Goal: Navigation & Orientation: Find specific page/section

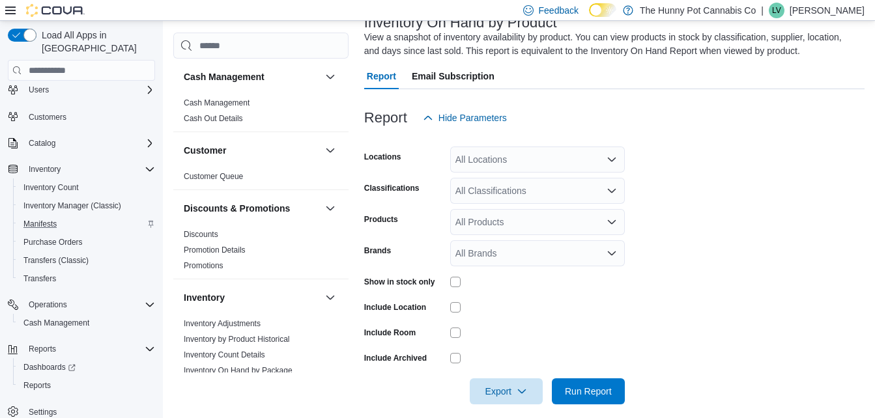
scroll to position [102, 0]
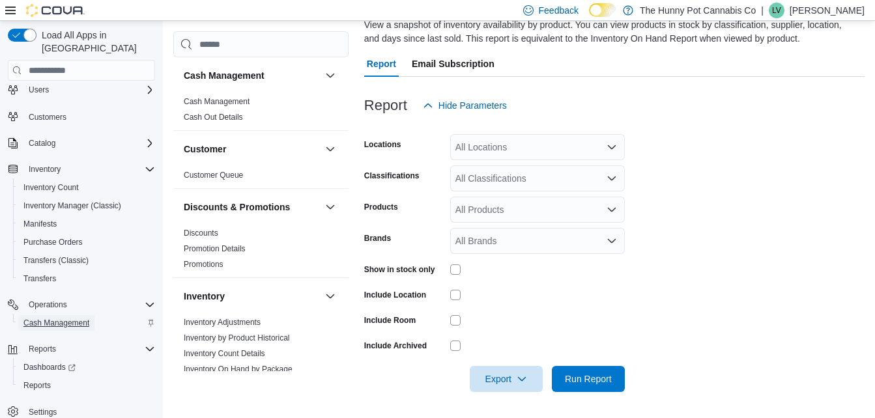
click at [62, 318] on span "Cash Management" at bounding box center [56, 323] width 66 height 10
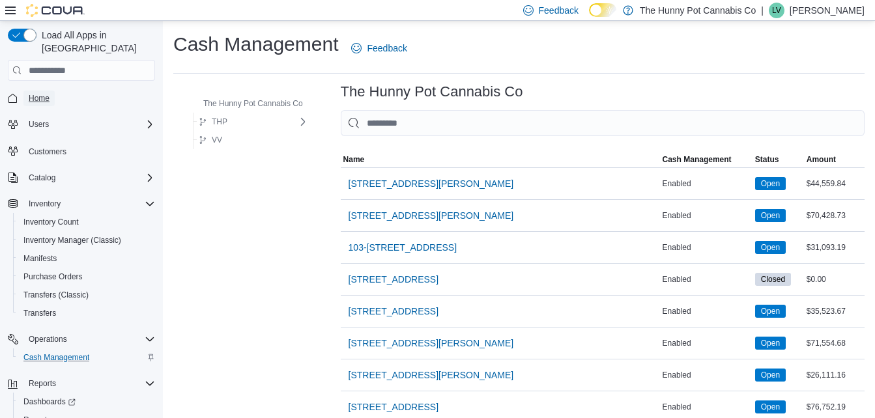
click at [40, 93] on span "Home" at bounding box center [39, 98] width 21 height 10
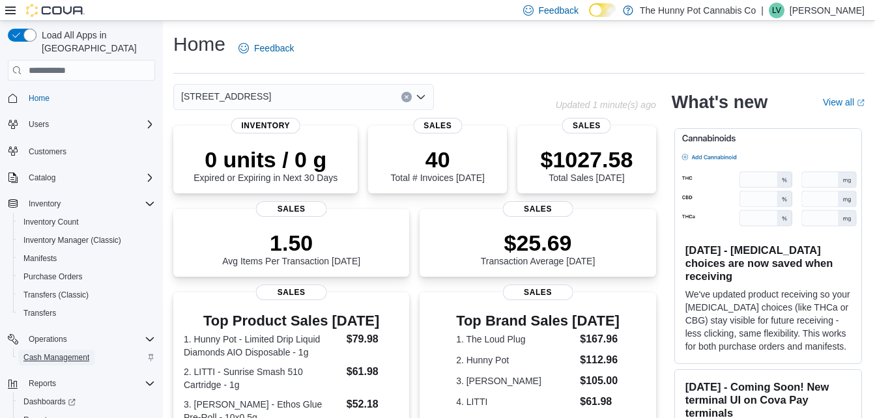
click at [48, 352] on span "Cash Management" at bounding box center [56, 357] width 66 height 10
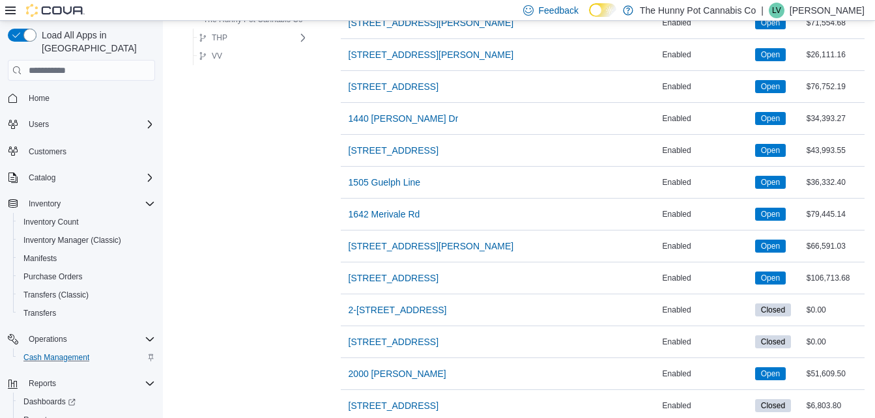
scroll to position [289, 0]
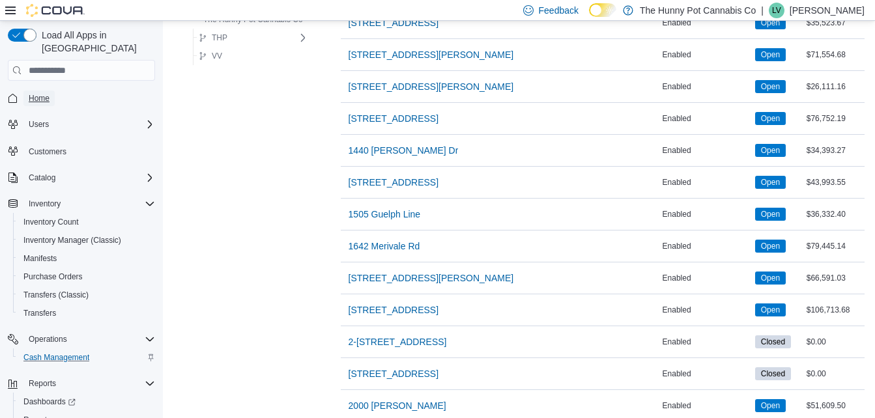
click at [43, 93] on span "Home" at bounding box center [39, 98] width 21 height 10
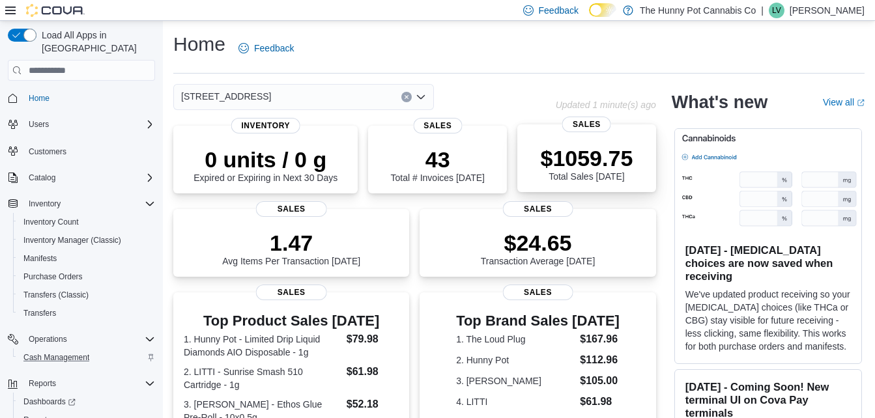
drag, startPoint x: 635, startPoint y: 188, endPoint x: 645, endPoint y: 175, distance: 16.3
click at [645, 175] on div "$1059.75 Total Sales Today Sales" at bounding box center [586, 158] width 139 height 68
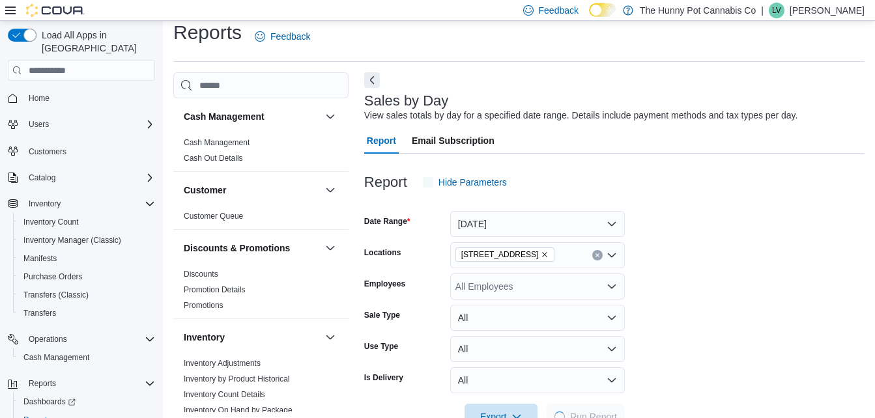
scroll to position [30, 0]
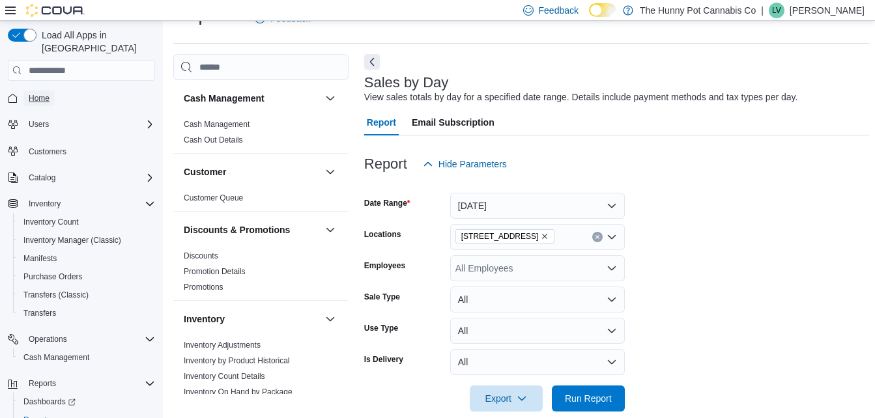
click at [48, 93] on span "Home" at bounding box center [39, 98] width 21 height 10
